Goal: Information Seeking & Learning: Learn about a topic

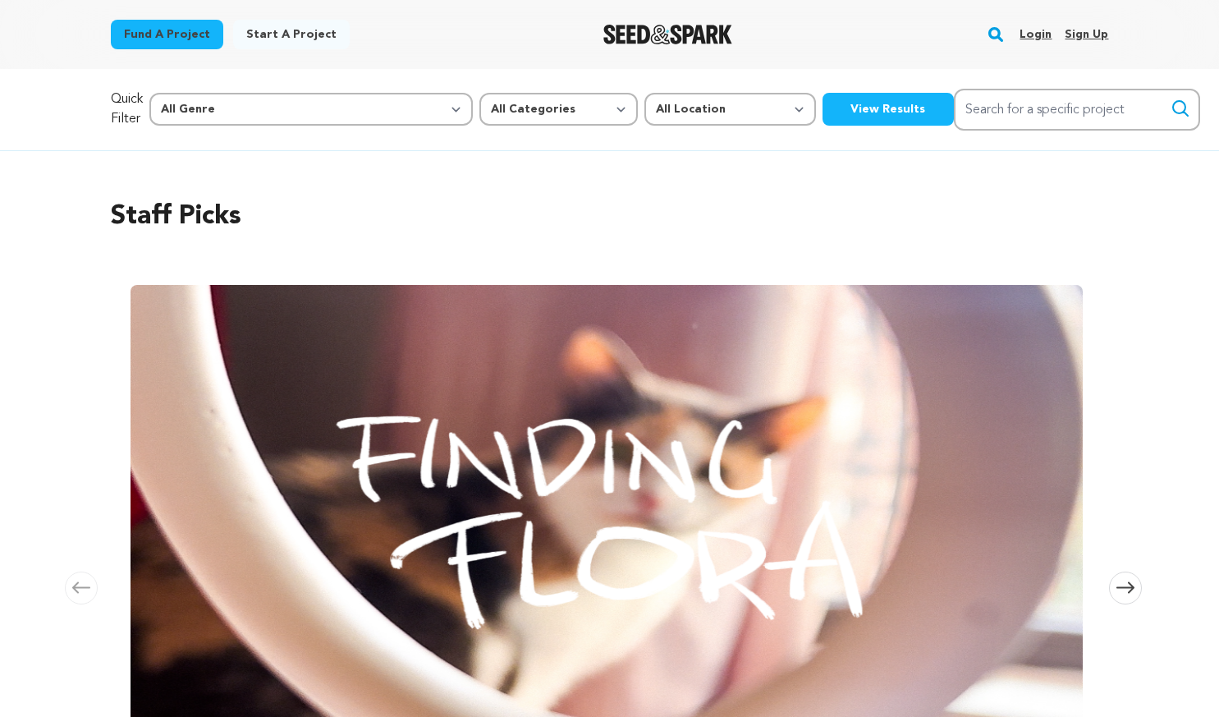
click at [1035, 36] on link "Login" at bounding box center [1036, 34] width 32 height 26
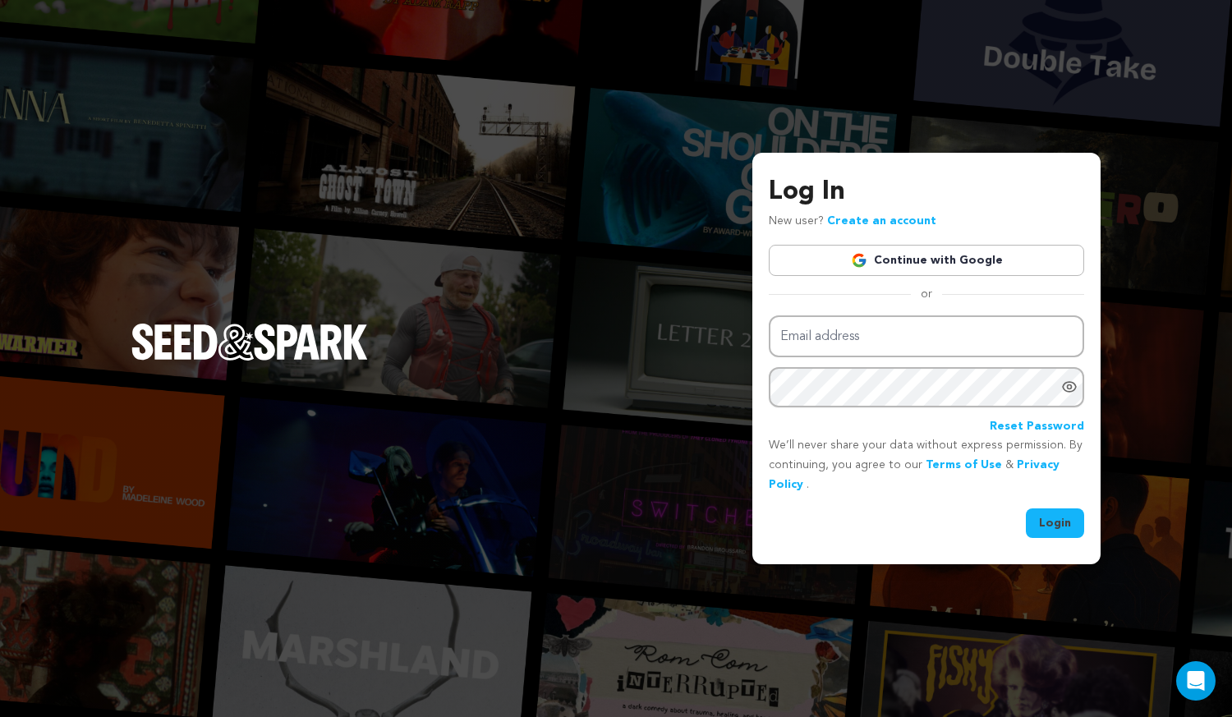
click at [878, 267] on link "Continue with Google" at bounding box center [926, 260] width 315 height 31
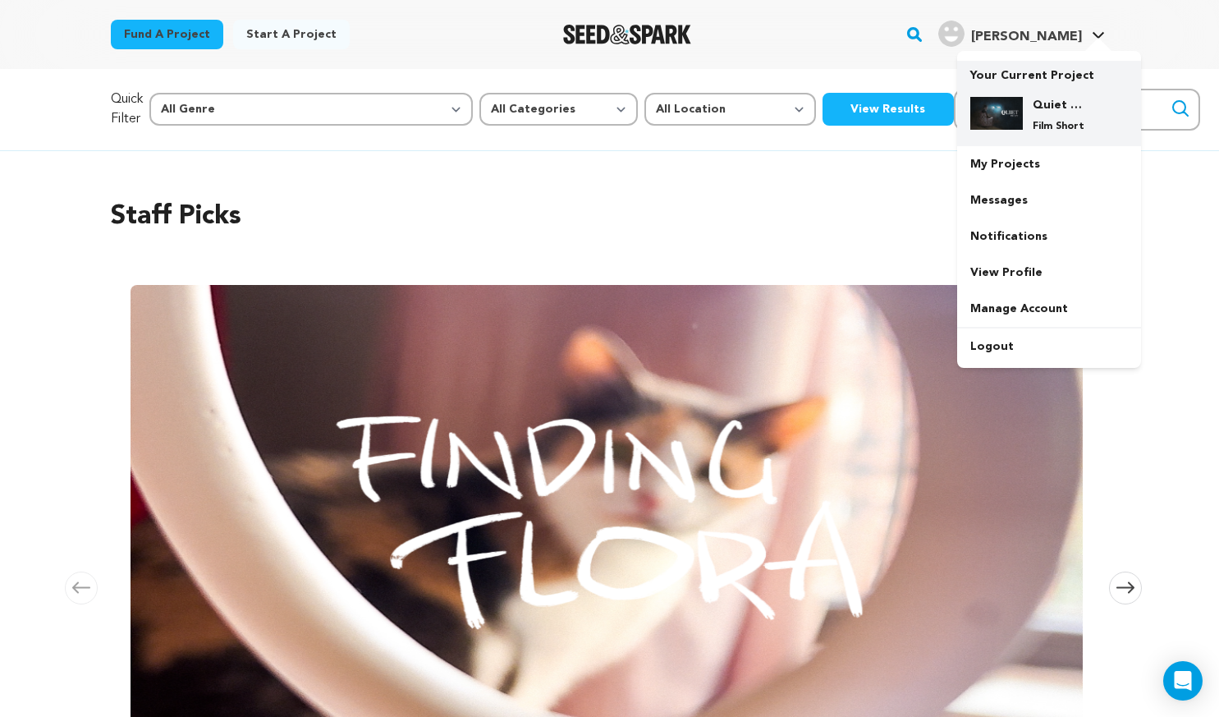
click at [1017, 104] on img at bounding box center [997, 113] width 53 height 33
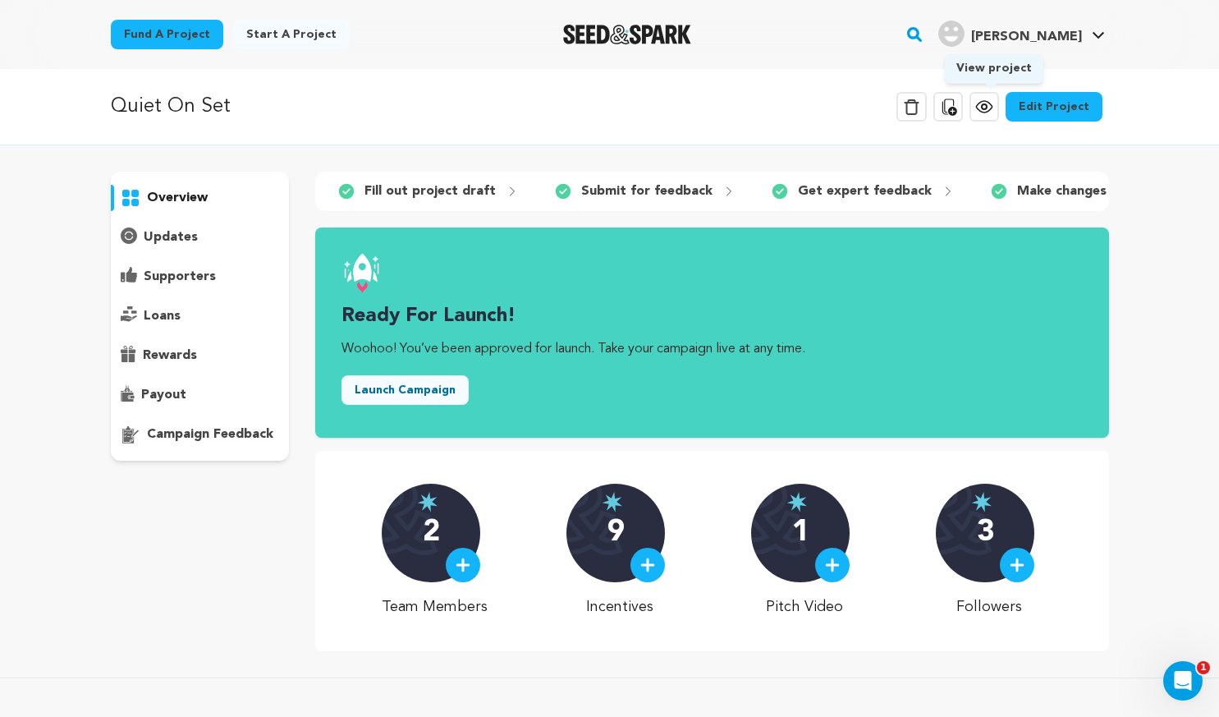
click at [994, 103] on icon at bounding box center [985, 107] width 20 height 20
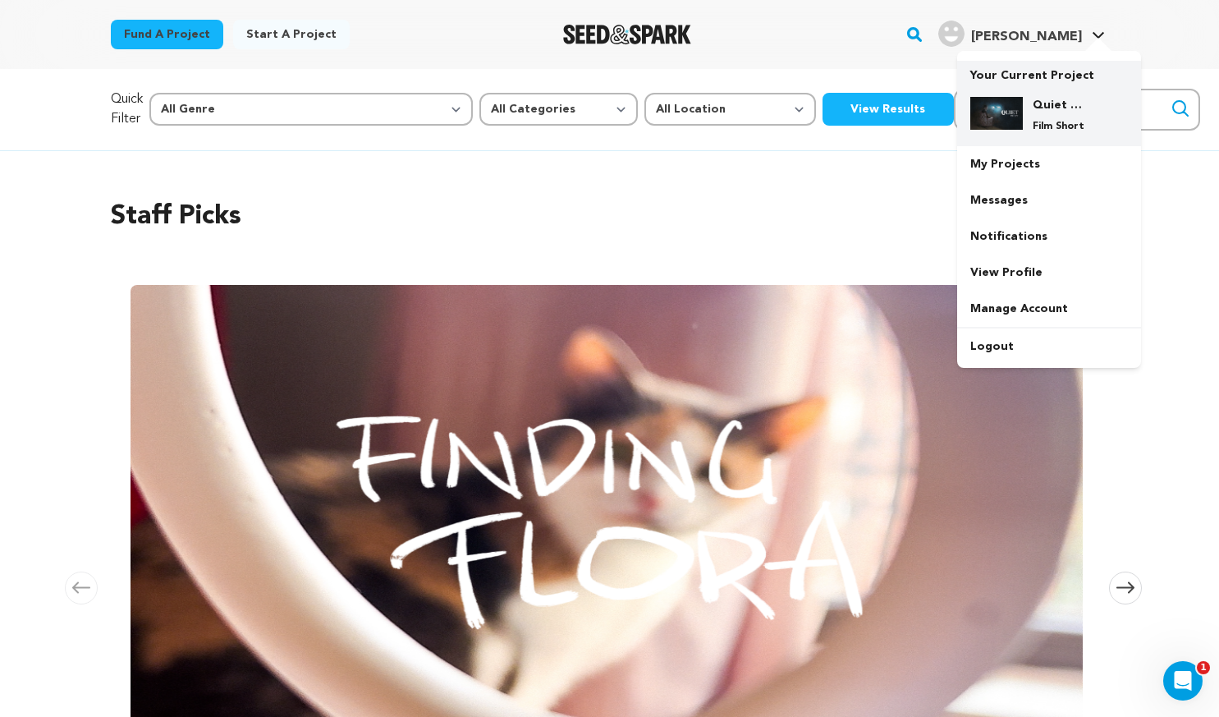
click at [1056, 108] on h4 "Quiet On Set" at bounding box center [1062, 105] width 59 height 16
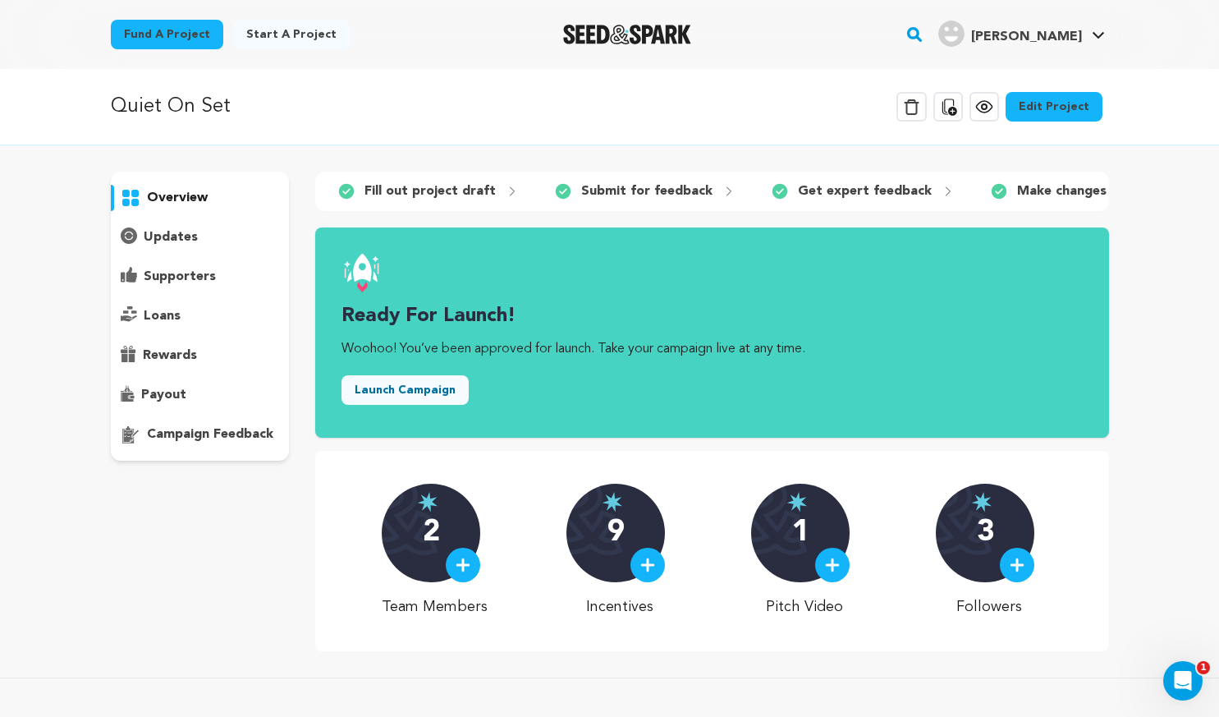
click at [218, 246] on div "updates" at bounding box center [200, 237] width 179 height 26
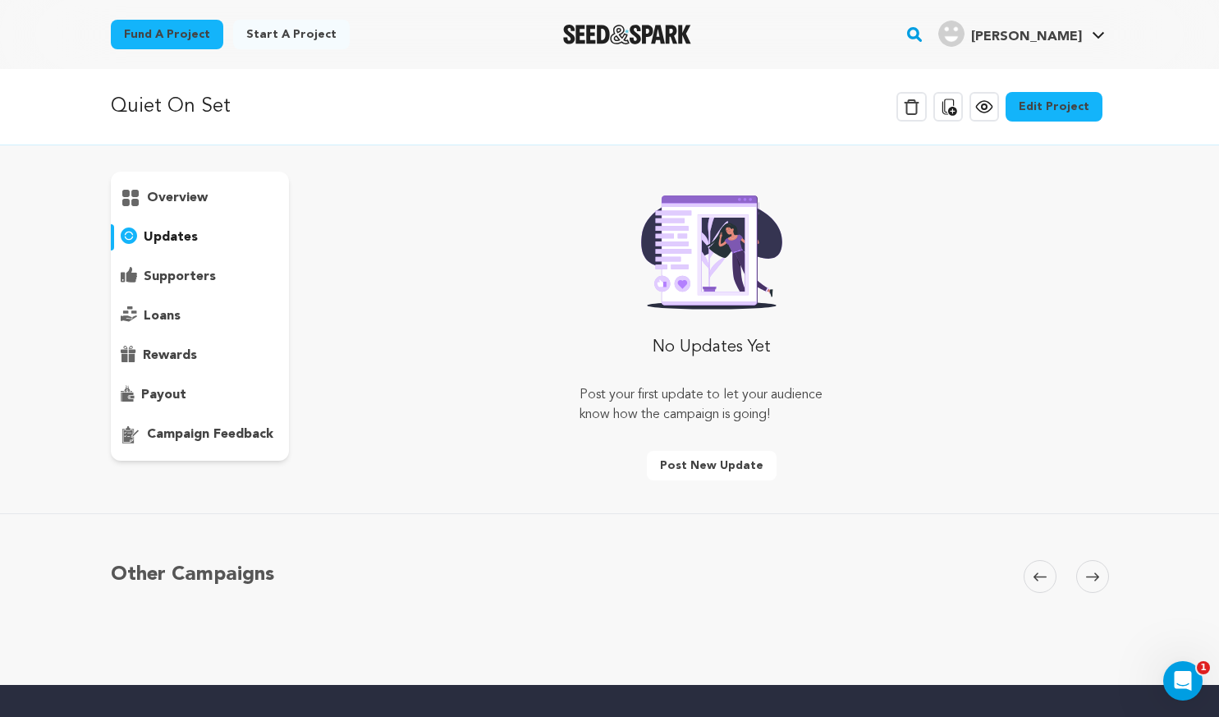
click at [182, 287] on div "supporters" at bounding box center [200, 277] width 179 height 26
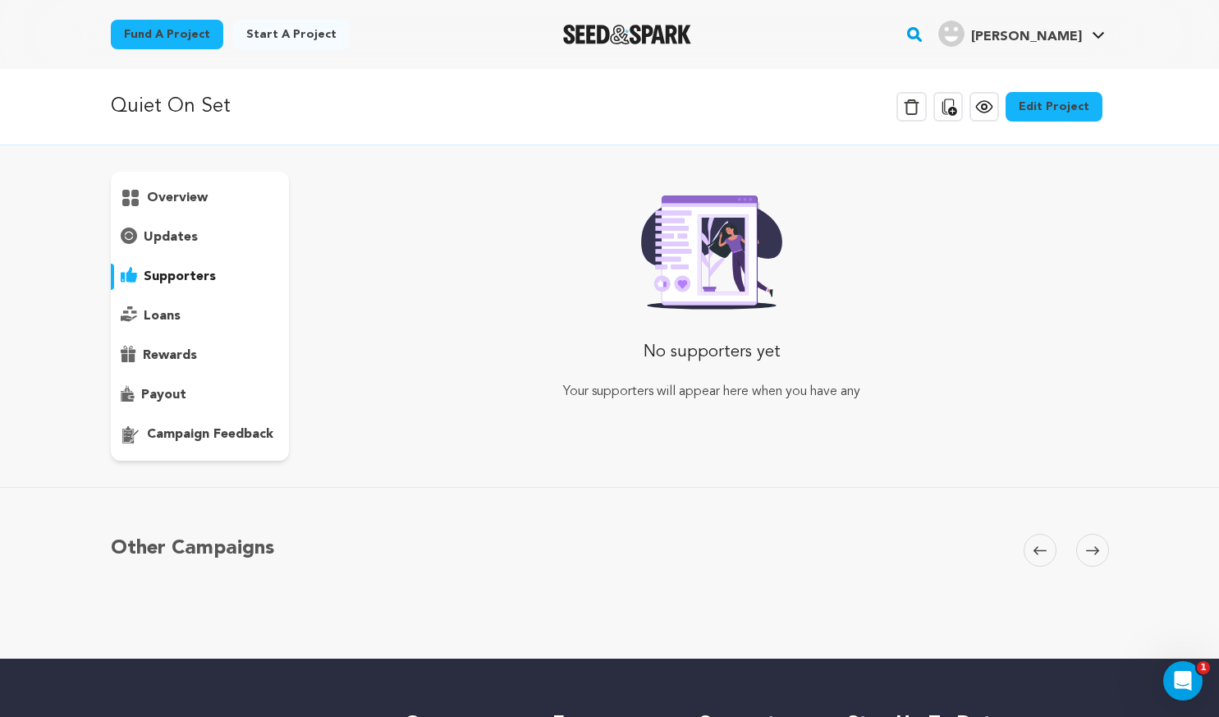
click at [186, 312] on div "loans" at bounding box center [200, 316] width 179 height 26
click at [195, 351] on p "rewards" at bounding box center [170, 356] width 54 height 20
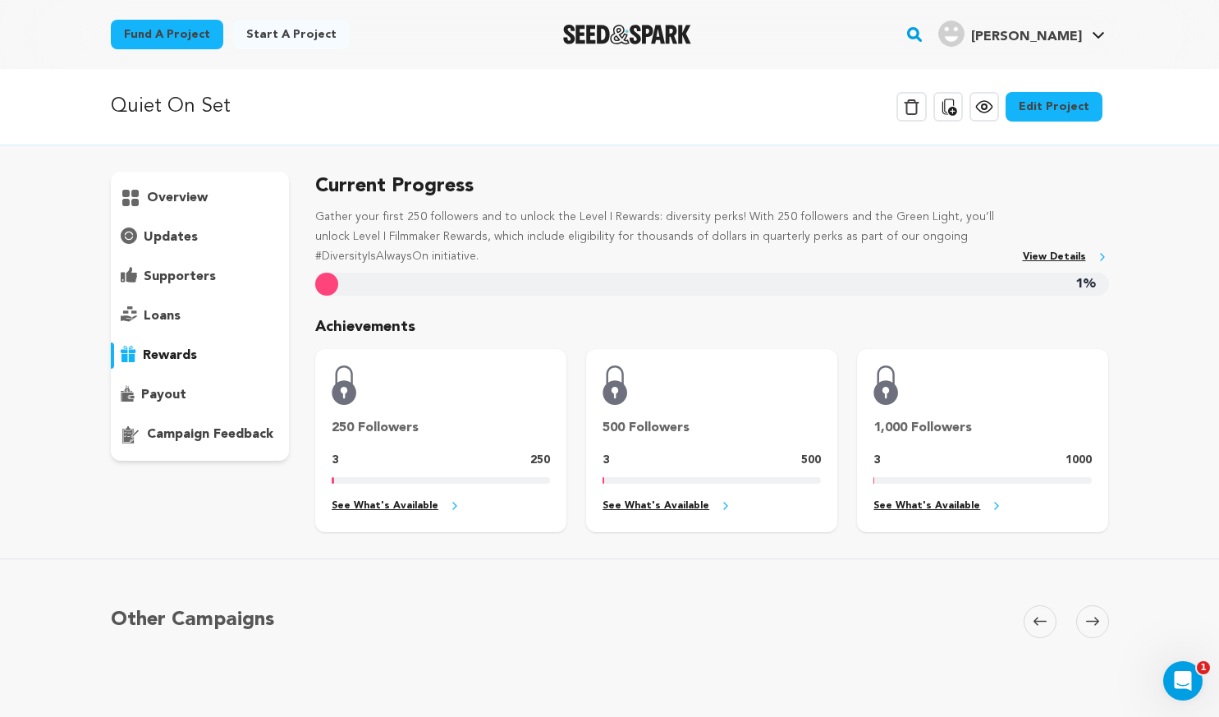
click at [194, 388] on div "payout" at bounding box center [200, 395] width 179 height 26
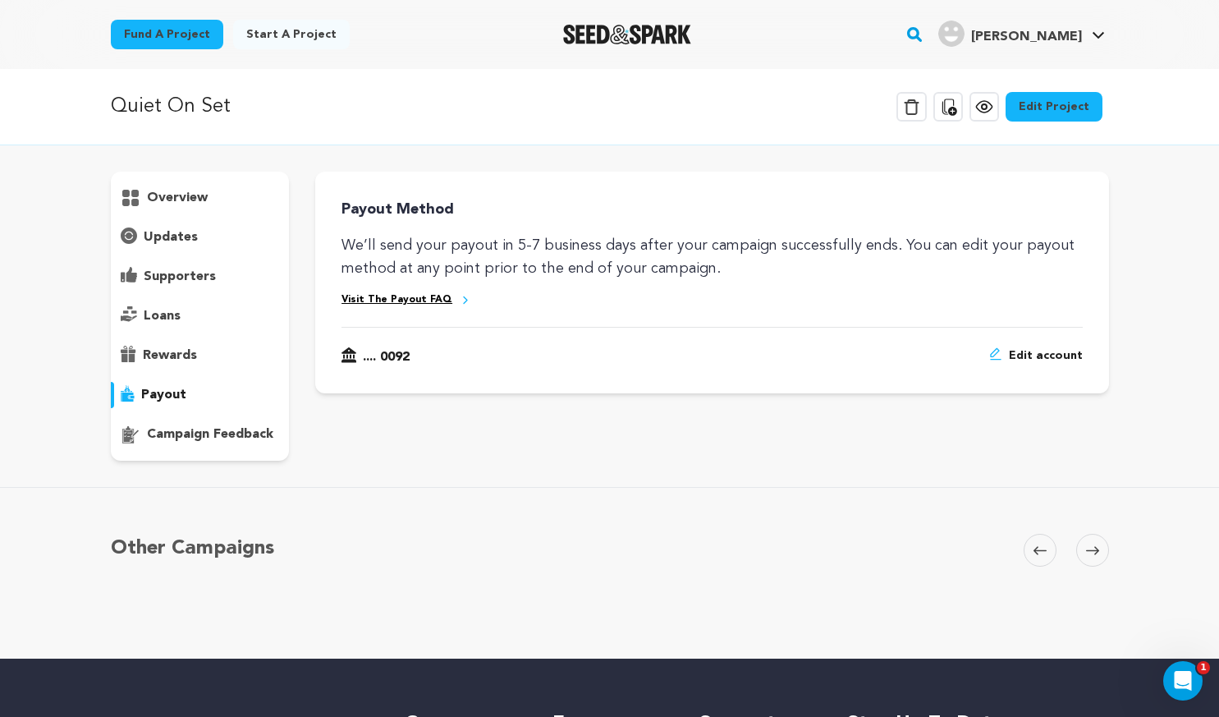
click at [192, 365] on div "rewards" at bounding box center [200, 355] width 179 height 26
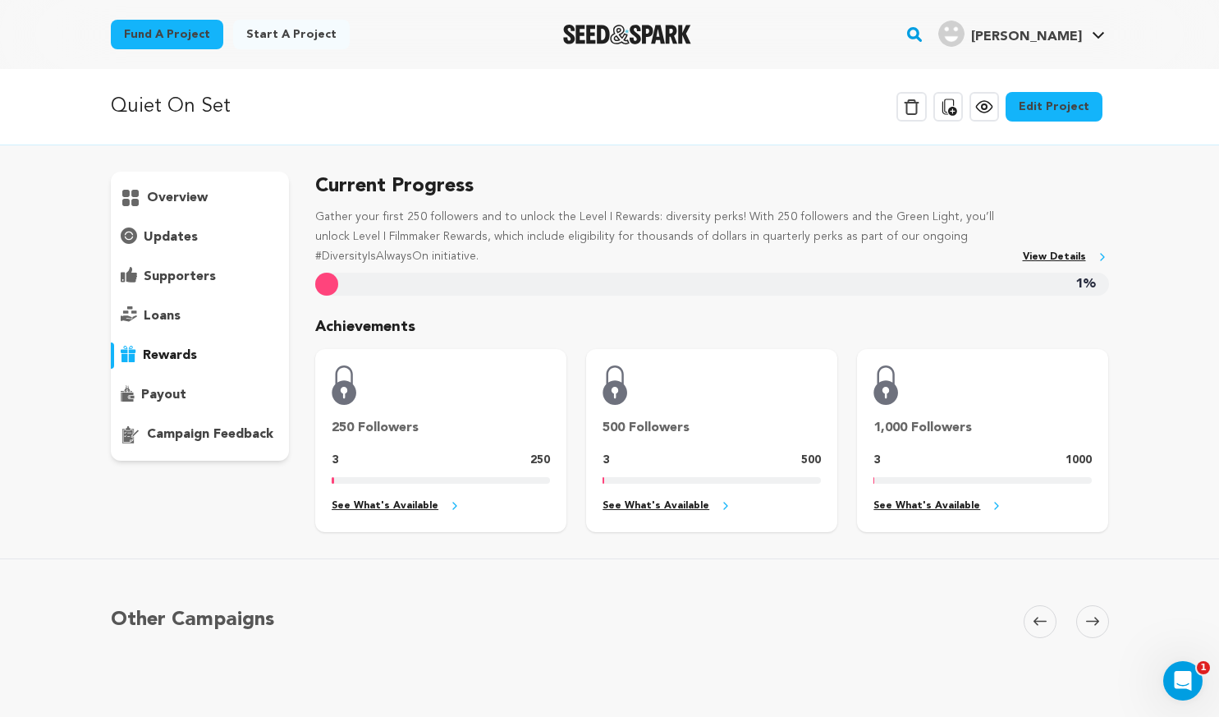
click at [201, 209] on div "overview" at bounding box center [200, 198] width 179 height 26
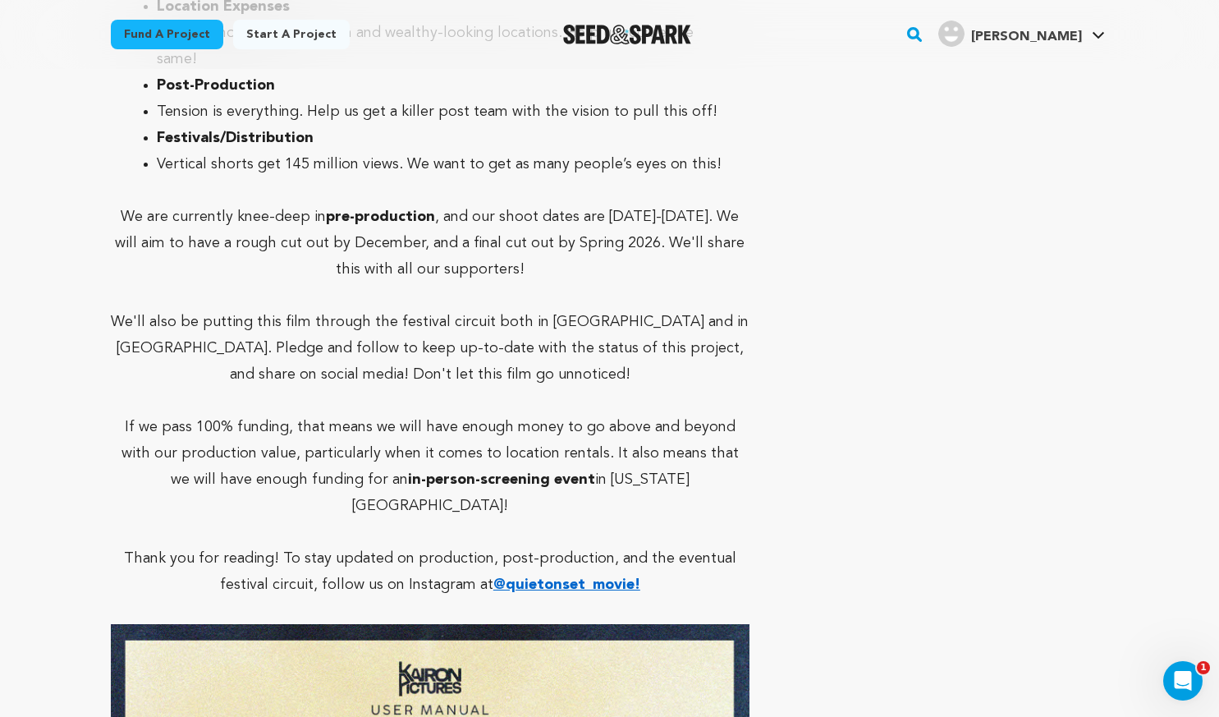
scroll to position [5622, 0]
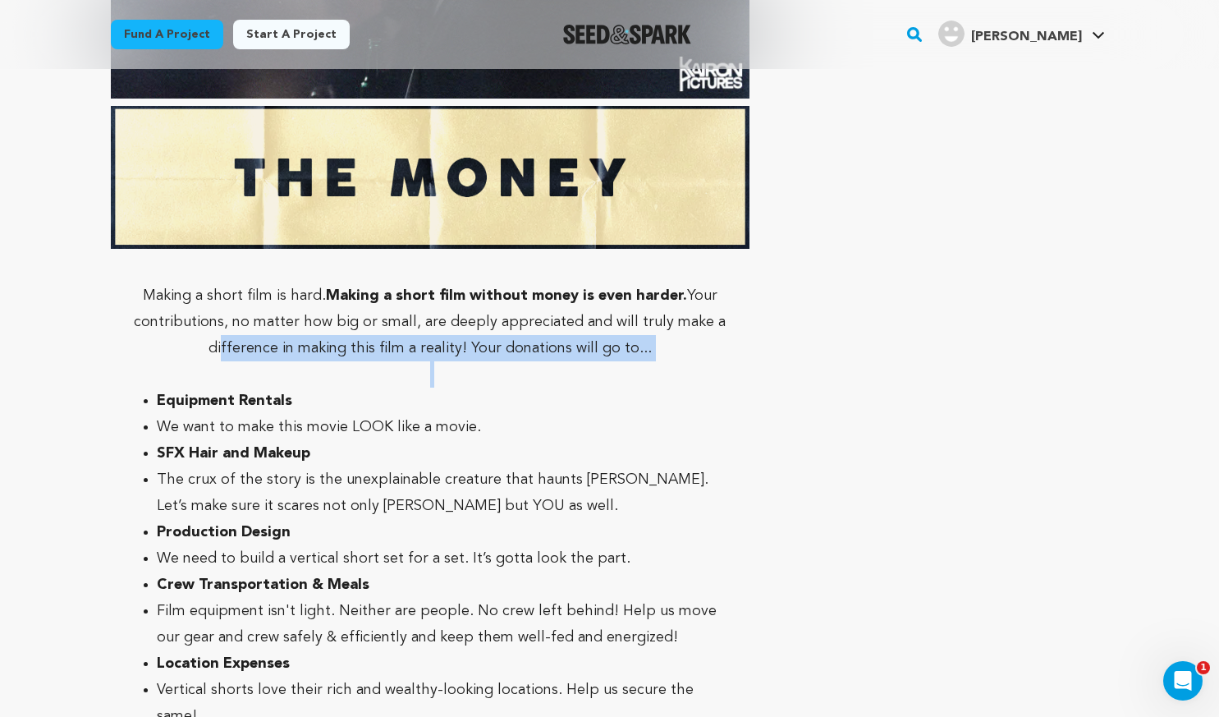
drag, startPoint x: 350, startPoint y: 337, endPoint x: 505, endPoint y: 362, distance: 157.3
click at [503, 362] on p at bounding box center [431, 374] width 640 height 26
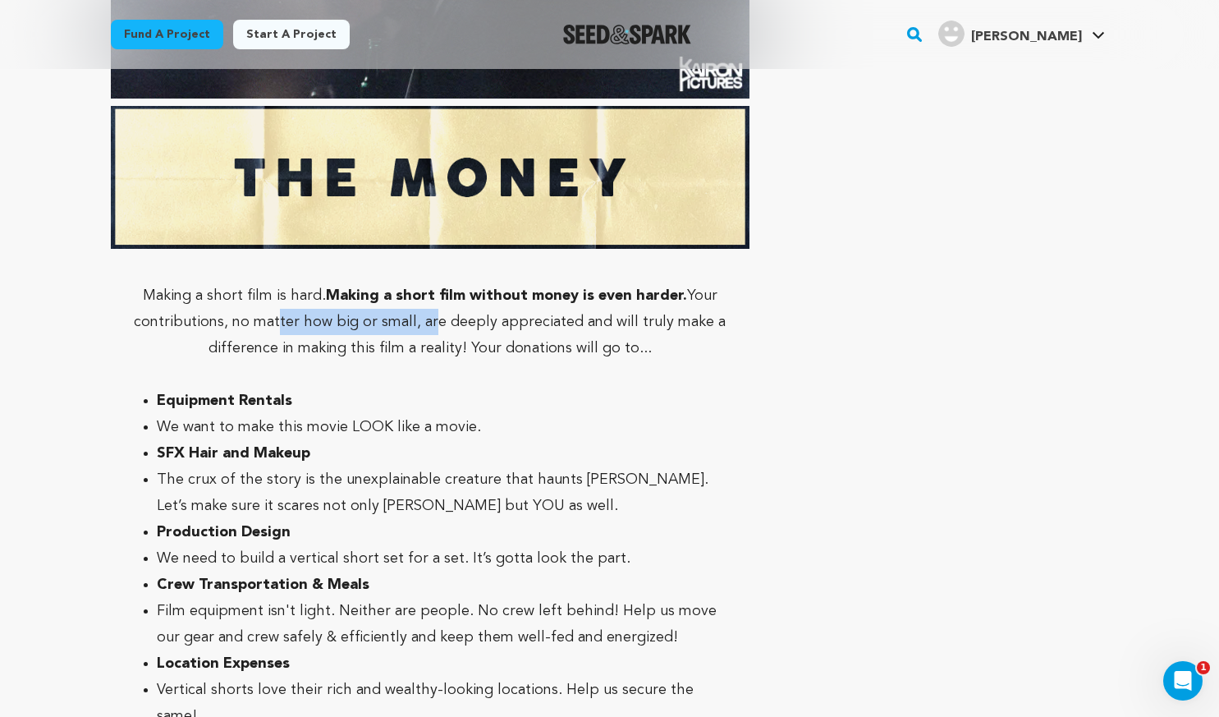
drag, startPoint x: 278, startPoint y: 312, endPoint x: 430, endPoint y: 311, distance: 151.9
click at [430, 311] on p "Making a short film is hard. Making a short film without money is even harder. …" at bounding box center [431, 321] width 640 height 79
click at [271, 414] on li "We want to make this movie LOOK like a movie." at bounding box center [444, 427] width 574 height 26
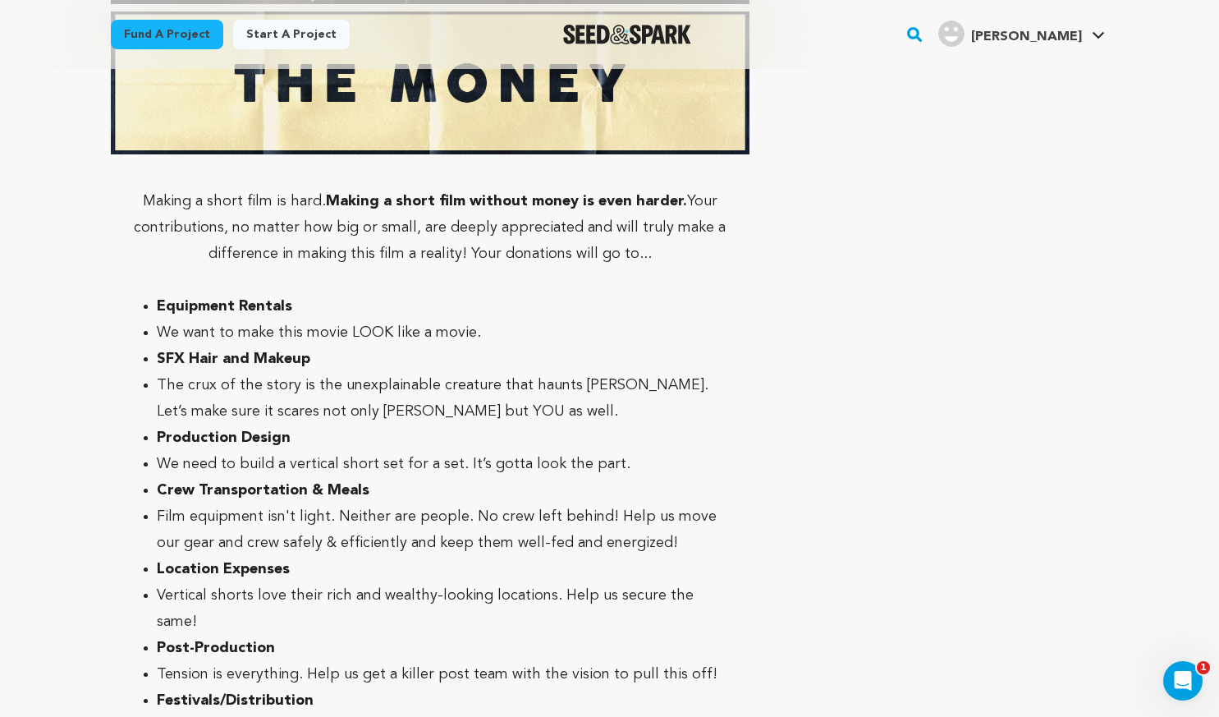
scroll to position [5772, 0]
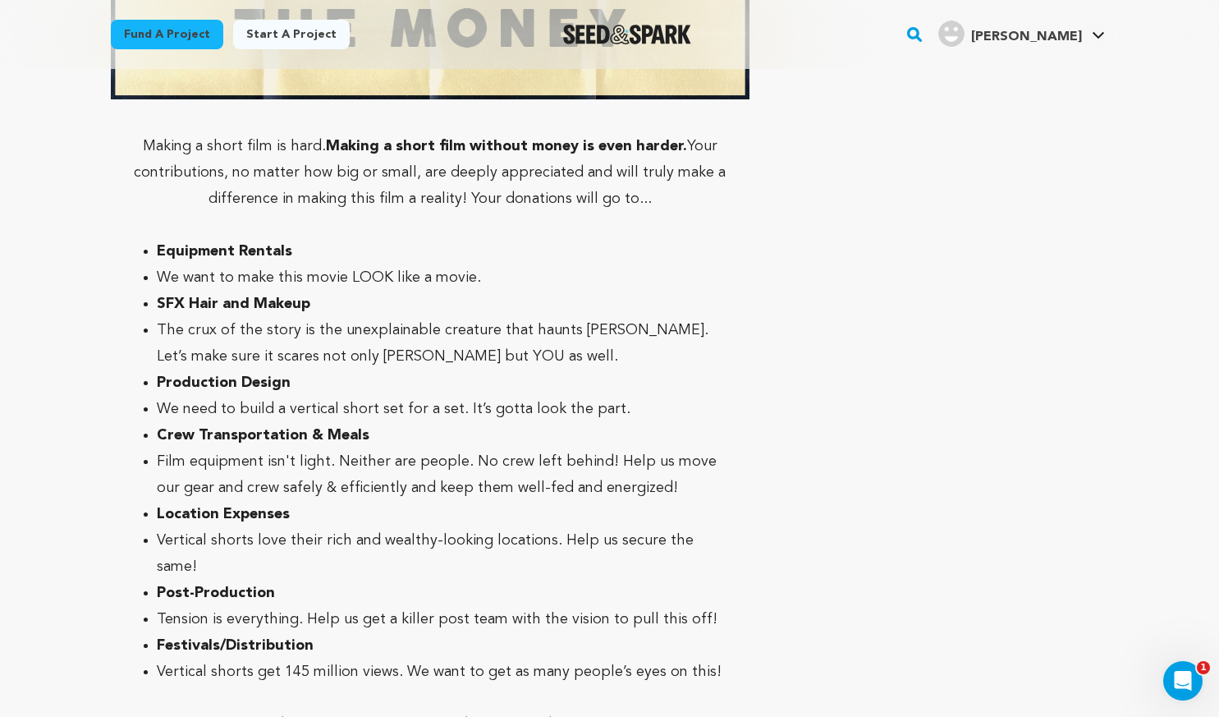
drag, startPoint x: 289, startPoint y: 222, endPoint x: 415, endPoint y: 223, distance: 126.5
click at [415, 238] on li "Equipment Rentals" at bounding box center [444, 251] width 574 height 26
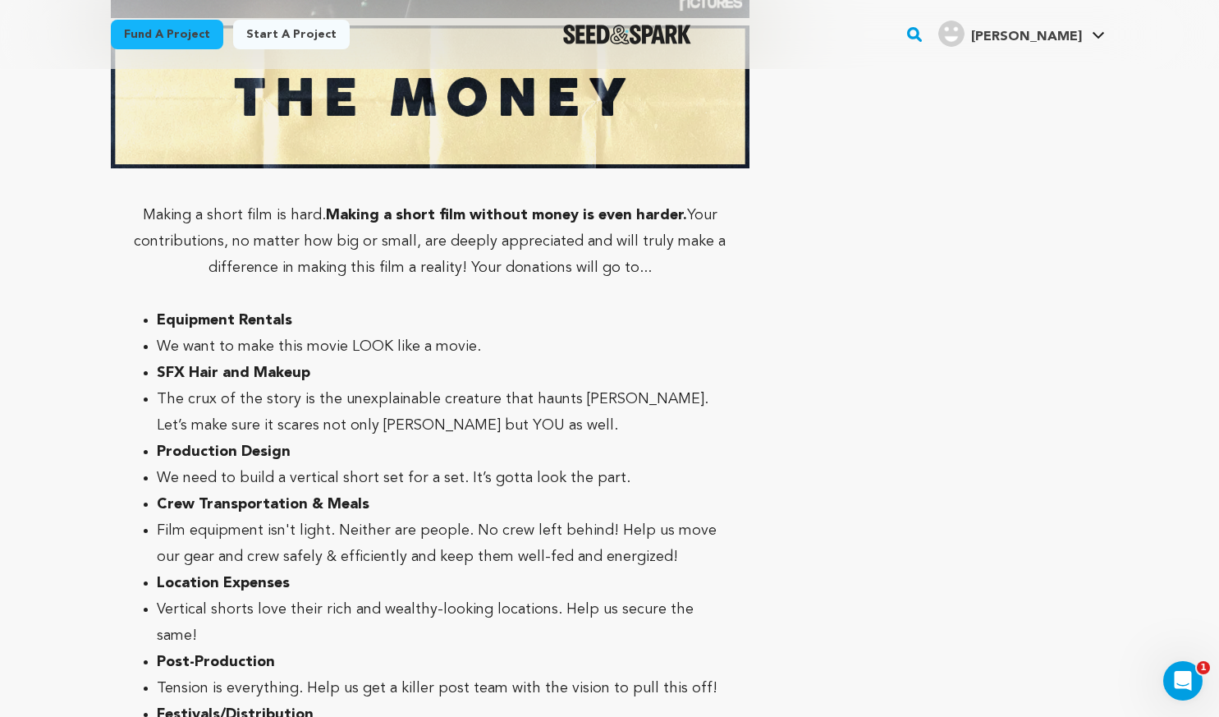
scroll to position [5584, 0]
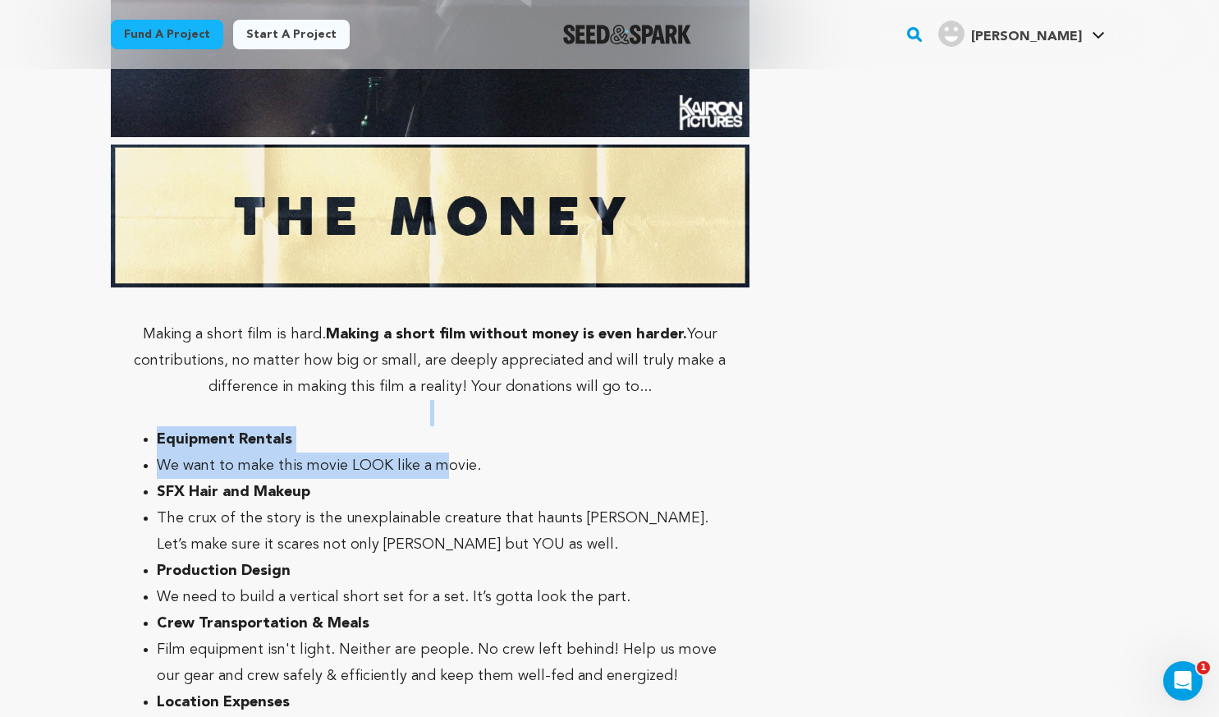
drag, startPoint x: 231, startPoint y: 399, endPoint x: 447, endPoint y: 449, distance: 221.7
click at [447, 452] on li "We want to make this movie LOOK like a movie." at bounding box center [444, 465] width 574 height 26
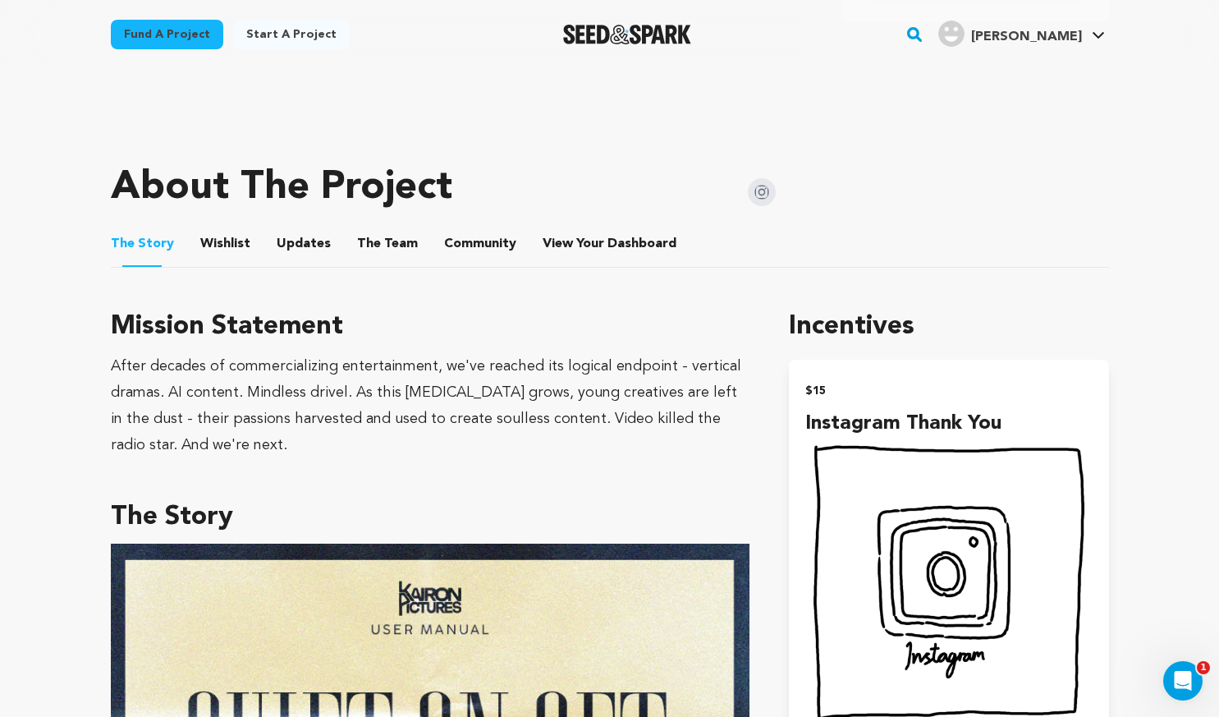
scroll to position [657, 0]
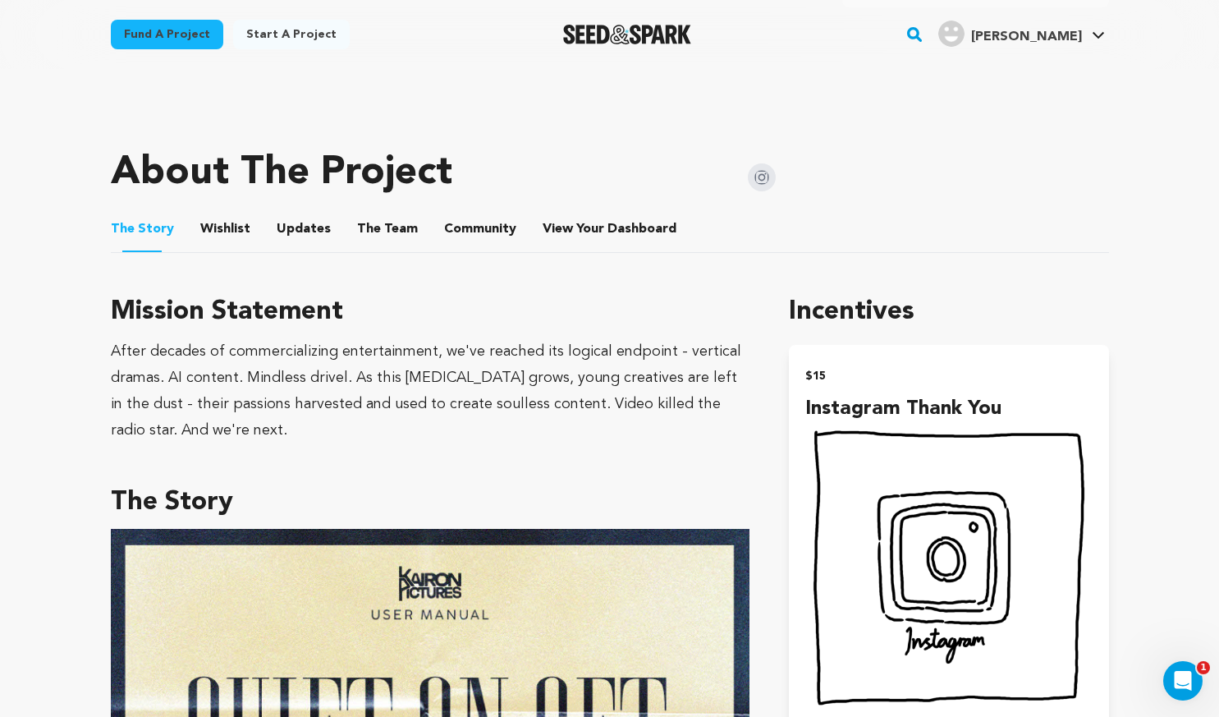
click at [255, 227] on ul "The Story The Story Wishlist Wishlist Updates Updates The Team The Team Communi…" at bounding box center [610, 229] width 999 height 47
click at [290, 236] on button "Updates" at bounding box center [303, 232] width 39 height 39
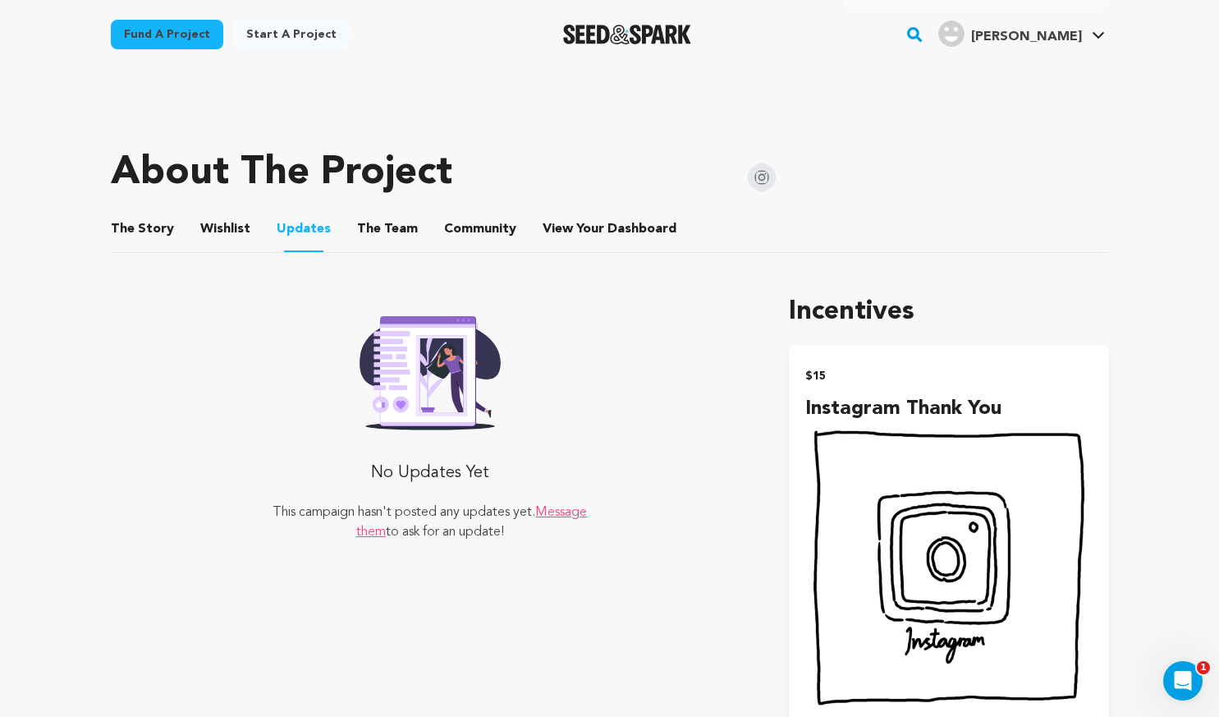
click at [238, 231] on button "Wishlist" at bounding box center [224, 232] width 39 height 39
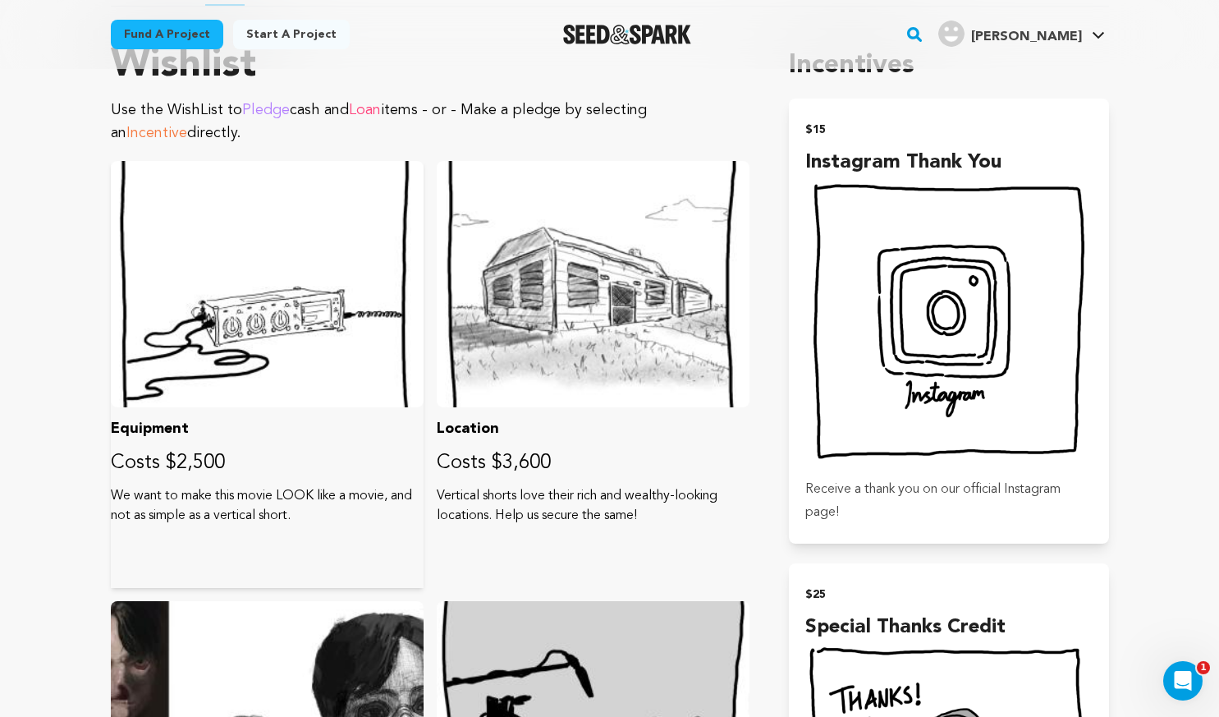
scroll to position [657, 0]
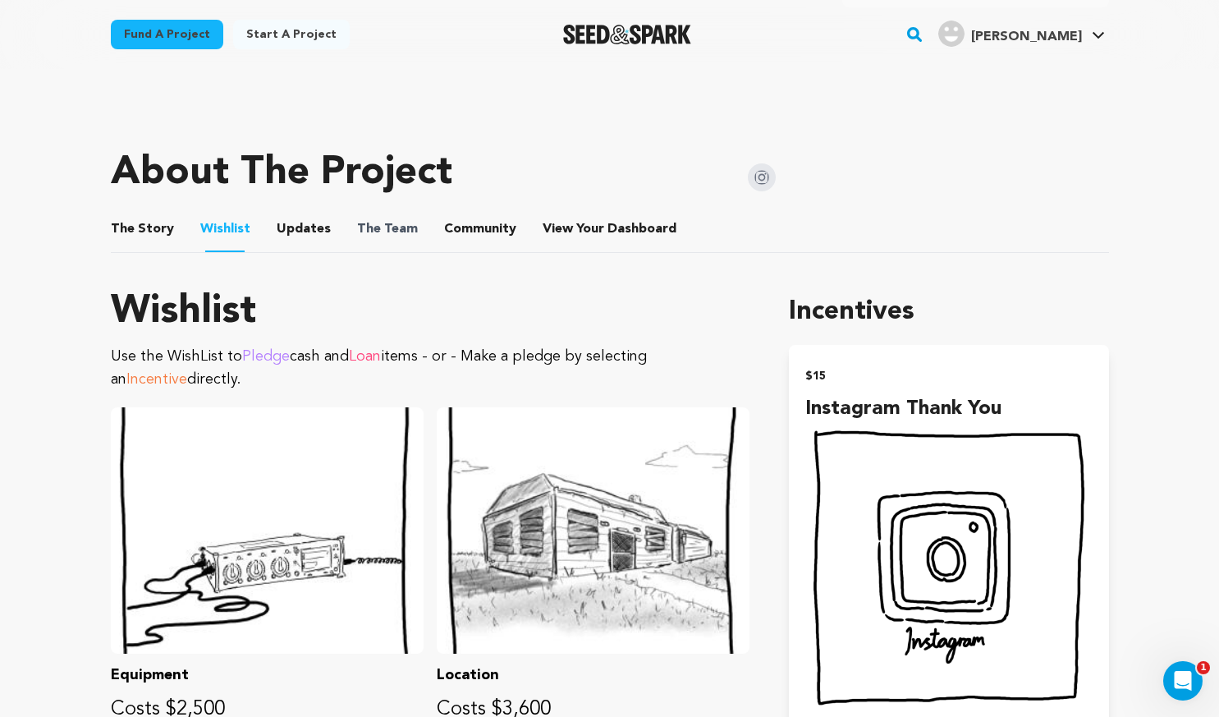
click at [404, 230] on span "The Team" at bounding box center [387, 229] width 61 height 20
click at [309, 233] on button "Updates" at bounding box center [303, 232] width 39 height 39
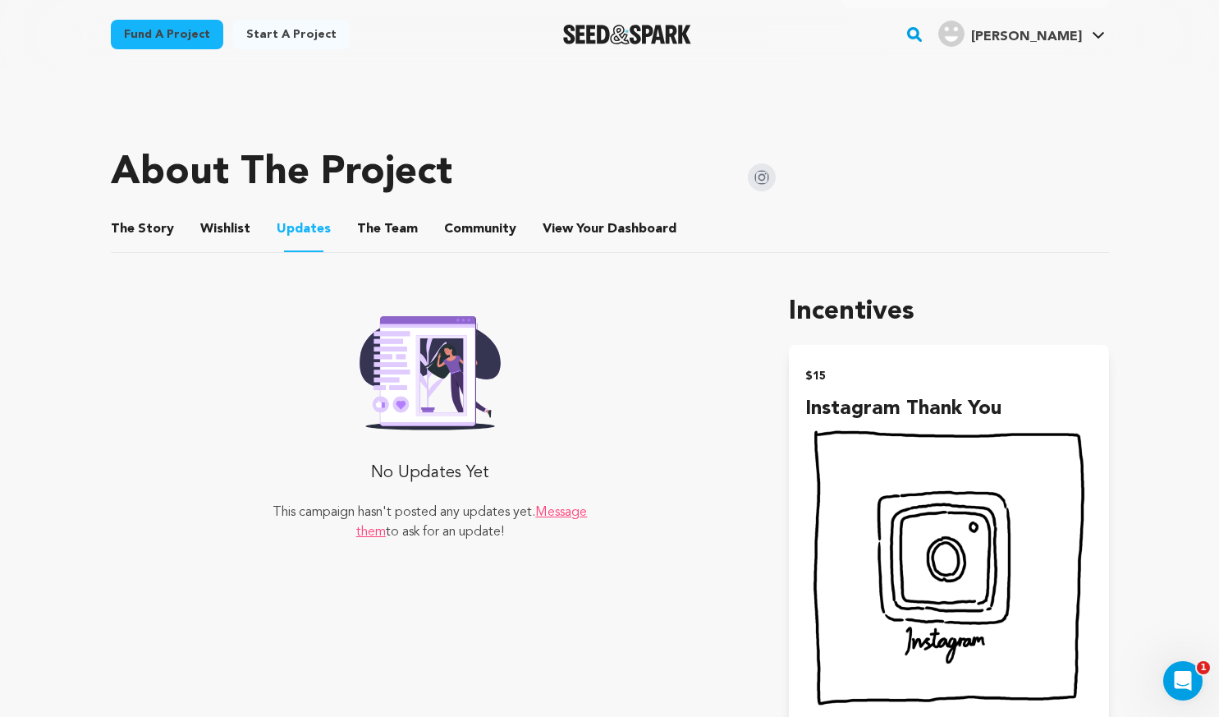
click at [368, 229] on button "The Team" at bounding box center [387, 232] width 39 height 39
